Goal: Task Accomplishment & Management: Manage account settings

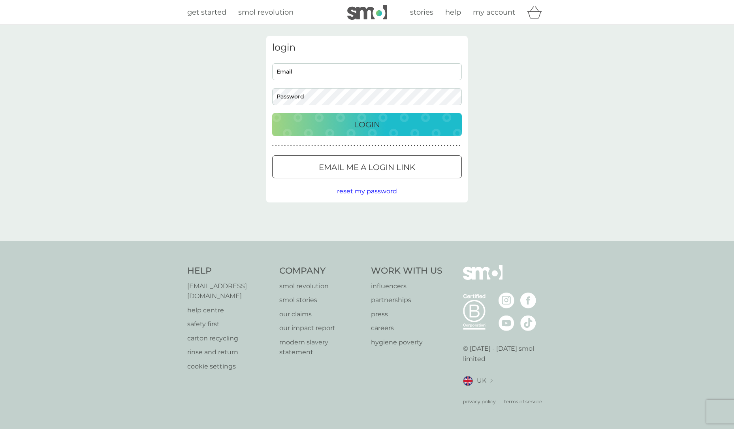
click at [307, 83] on div "Email Password" at bounding box center [367, 84] width 196 height 42
click at [222, 76] on div "login Email Password Login ● ● ● ● ● ● ● ● ● ● ● ● ● ● ● ● ● ● ● ● ● ● ● ● ● ● …" at bounding box center [367, 133] width 734 height 216
click at [291, 73] on input "Email" at bounding box center [367, 71] width 190 height 17
type input "A"
type input "allensam161@gmail.com"
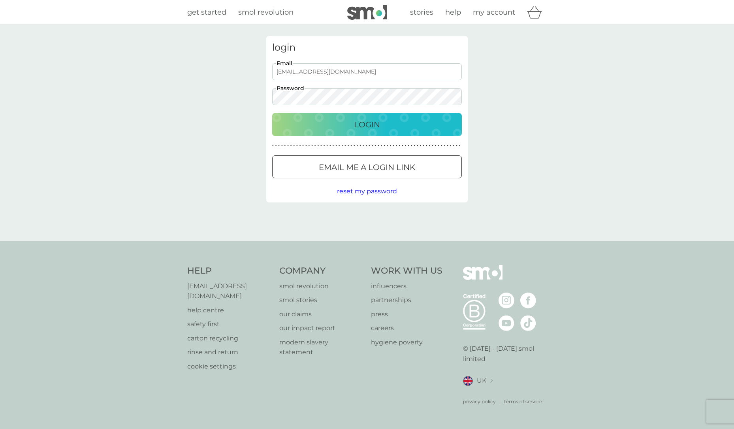
click at [367, 124] on button "Login" at bounding box center [367, 124] width 190 height 23
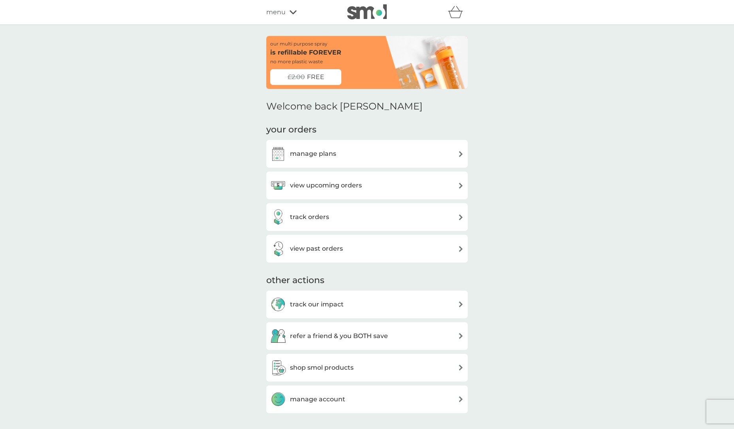
click at [309, 219] on h3 "track orders" at bounding box center [309, 217] width 39 height 10
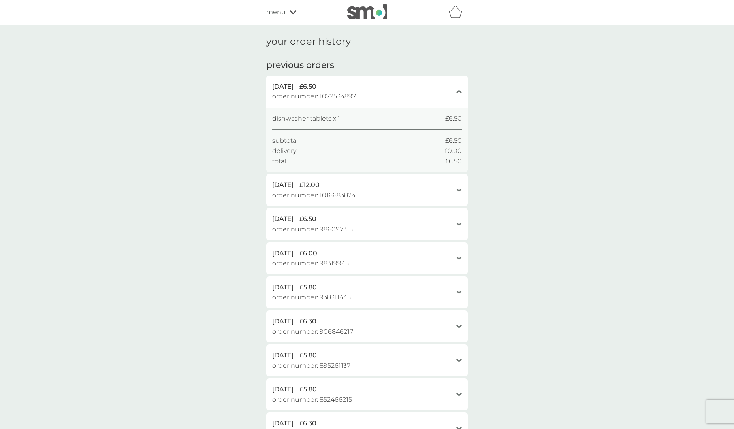
click at [300, 190] on span "order number: 1016683824" at bounding box center [313, 195] width 83 height 10
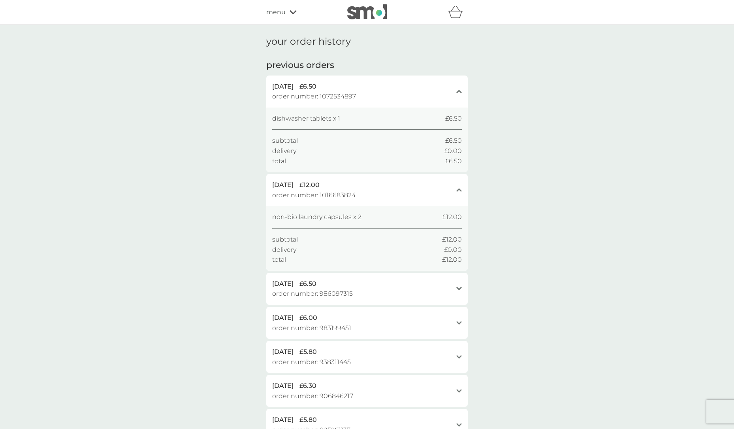
click at [455, 18] on icon "basket" at bounding box center [455, 12] width 15 height 12
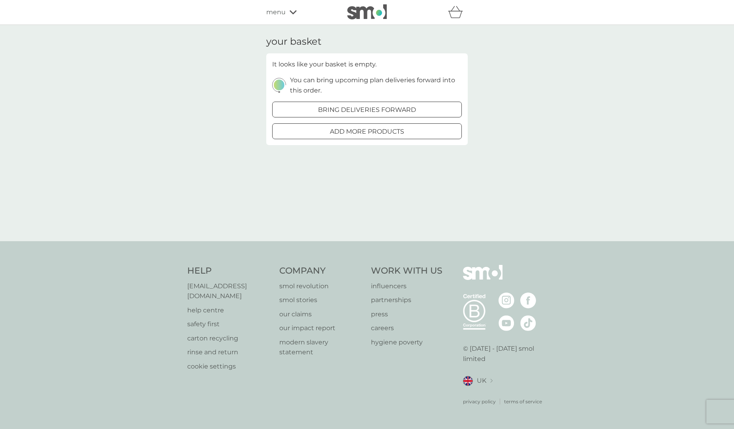
click at [313, 107] on div "bring deliveries forward" at bounding box center [367, 110] width 189 height 10
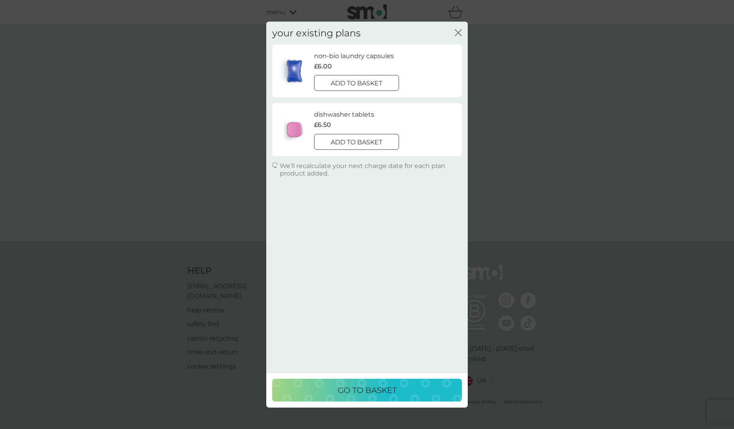
click at [327, 83] on div "add to basket" at bounding box center [357, 83] width 84 height 10
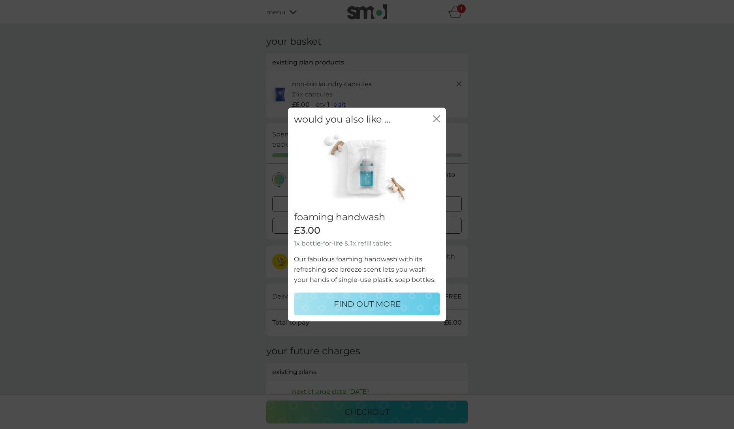
click at [441, 118] on div "would you also like ... close" at bounding box center [367, 118] width 158 height 23
click at [433, 120] on icon "close" at bounding box center [436, 118] width 7 height 7
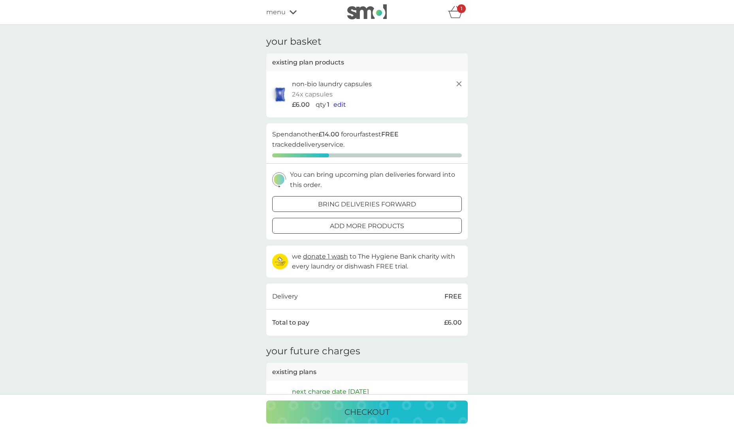
click at [288, 10] on div "menu" at bounding box center [299, 12] width 67 height 10
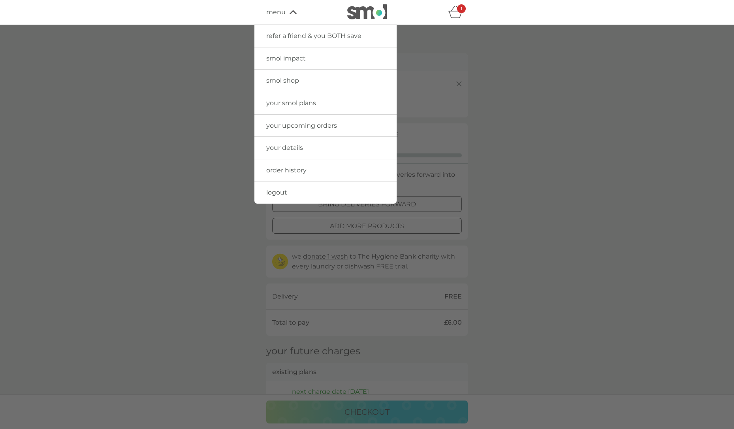
click at [359, 15] on img at bounding box center [367, 11] width 40 height 15
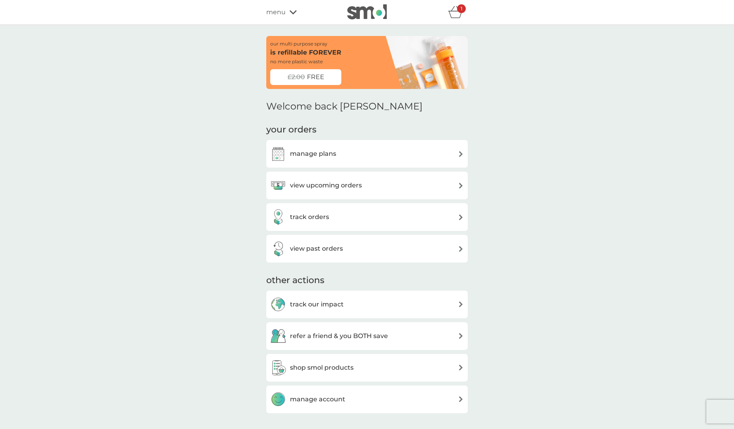
click at [305, 152] on h3 "manage plans" at bounding box center [313, 154] width 46 height 10
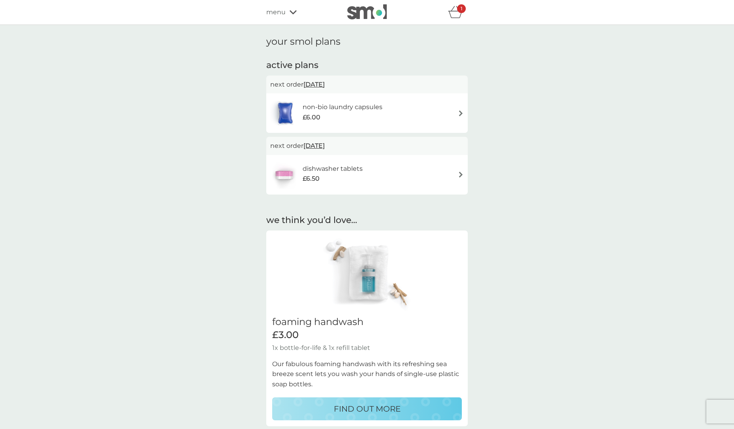
click at [339, 106] on h6 "non-bio laundry capsules" at bounding box center [343, 107] width 80 height 10
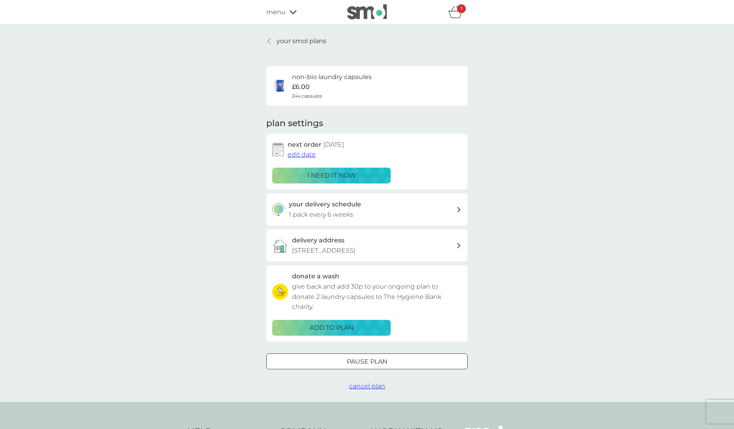
click at [319, 209] on p "1 pack every 6 weeks" at bounding box center [321, 214] width 64 height 10
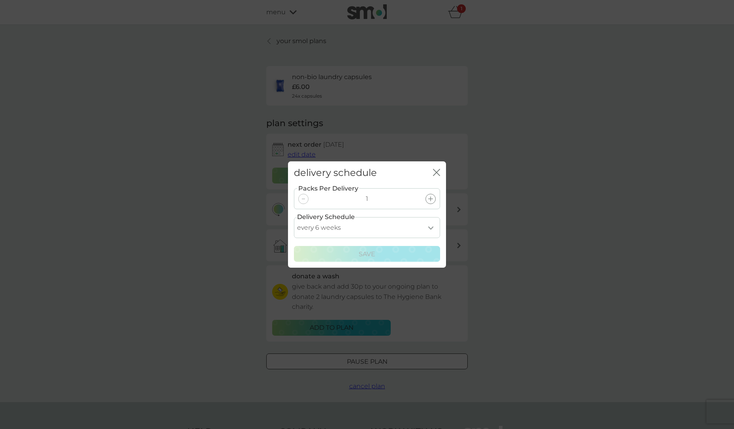
select select "28"
click at [307, 249] on div "Save" at bounding box center [367, 254] width 136 height 10
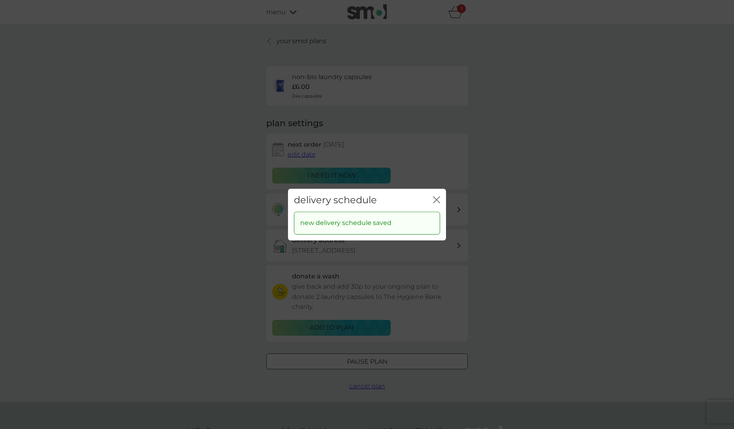
click at [442, 201] on div "delivery schedule close" at bounding box center [367, 199] width 158 height 23
click at [431, 200] on div "delivery schedule close" at bounding box center [367, 199] width 158 height 23
click at [436, 202] on icon "close" at bounding box center [436, 199] width 7 height 7
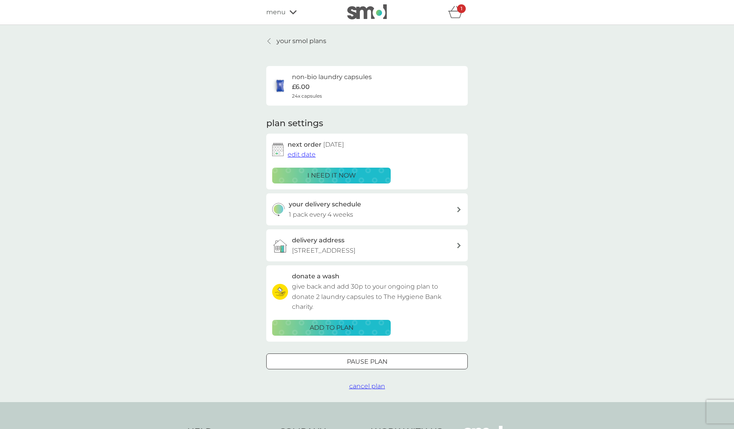
click at [323, 171] on p "i need it now" at bounding box center [331, 175] width 49 height 10
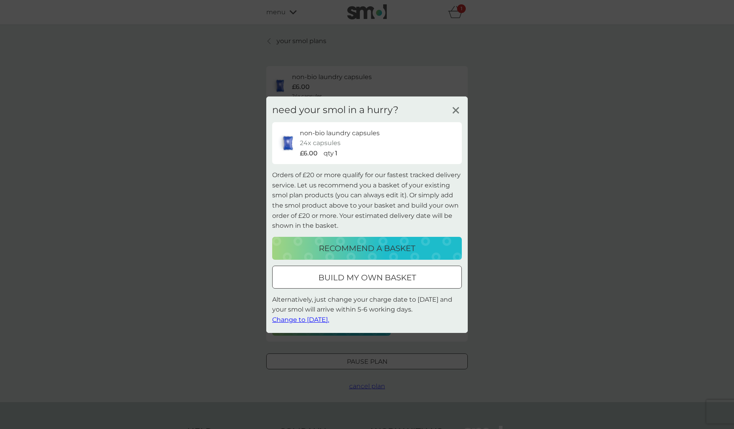
click at [309, 319] on span "Change to [DATE]." at bounding box center [300, 320] width 57 height 8
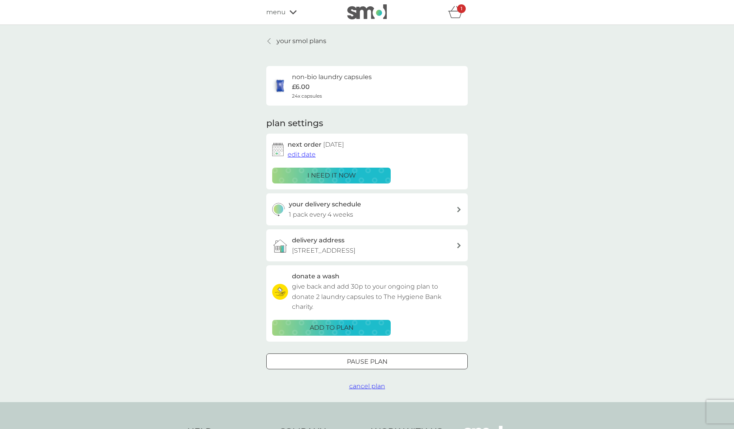
click at [454, 11] on icon "basket" at bounding box center [455, 12] width 15 height 12
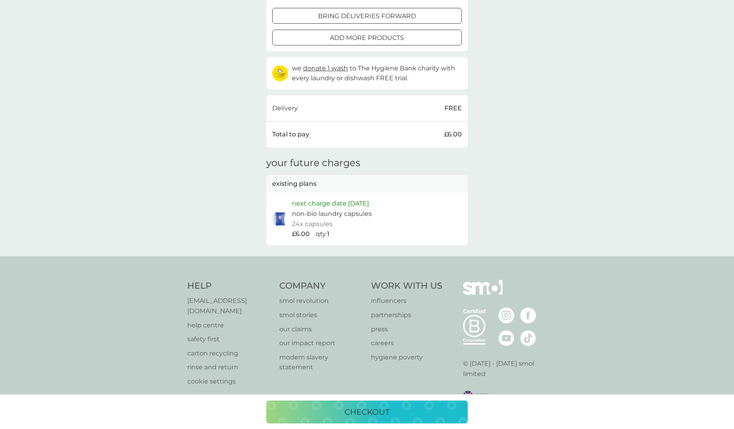
scroll to position [188, 0]
click at [324, 411] on div "checkout" at bounding box center [367, 411] width 186 height 13
